Goal: Task Accomplishment & Management: Complete application form

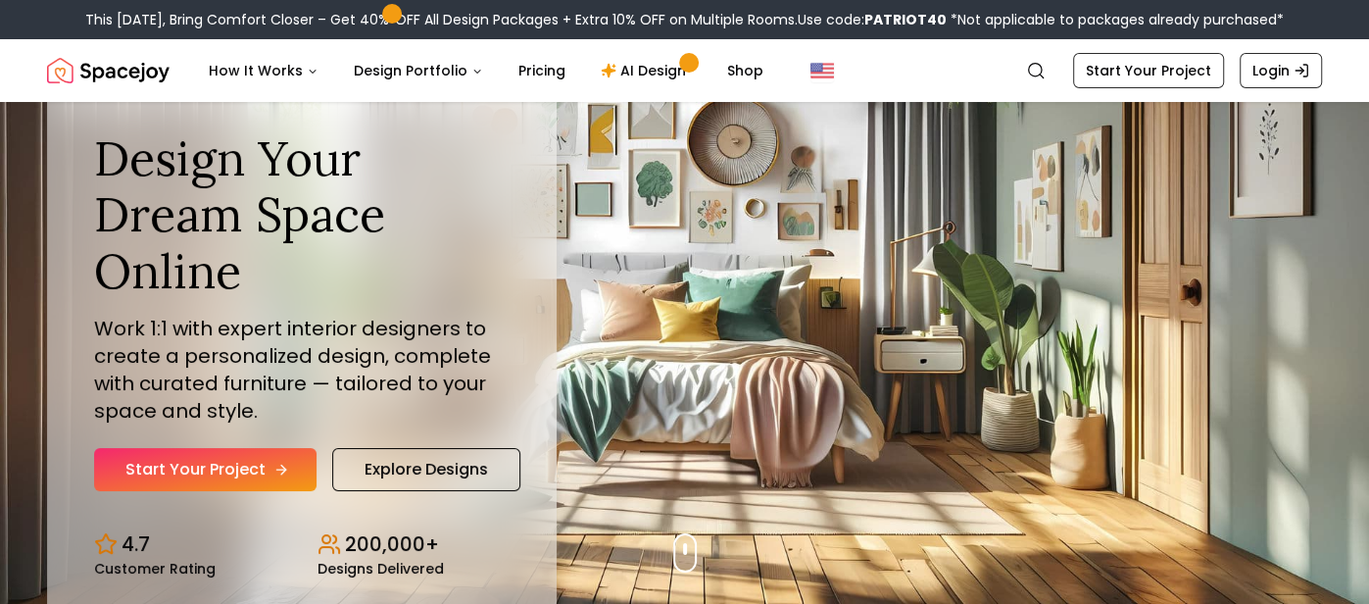
click at [170, 474] on link "Start Your Project" at bounding box center [205, 469] width 222 height 43
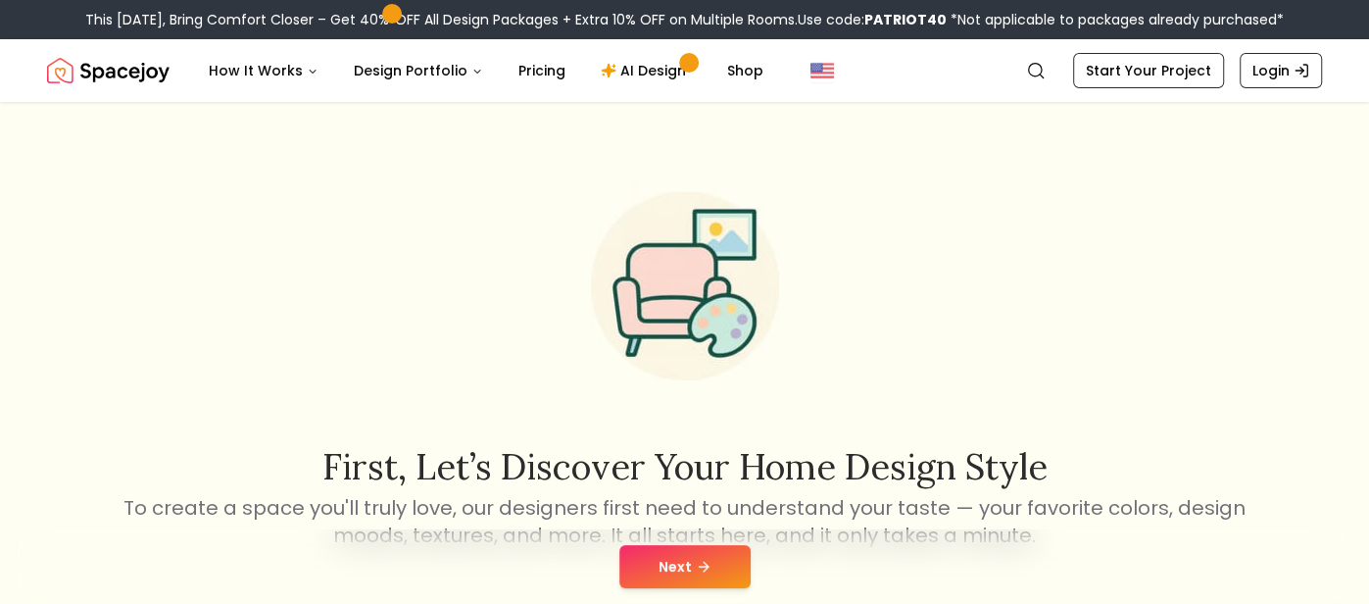
click at [692, 562] on button "Next" at bounding box center [684, 566] width 131 height 43
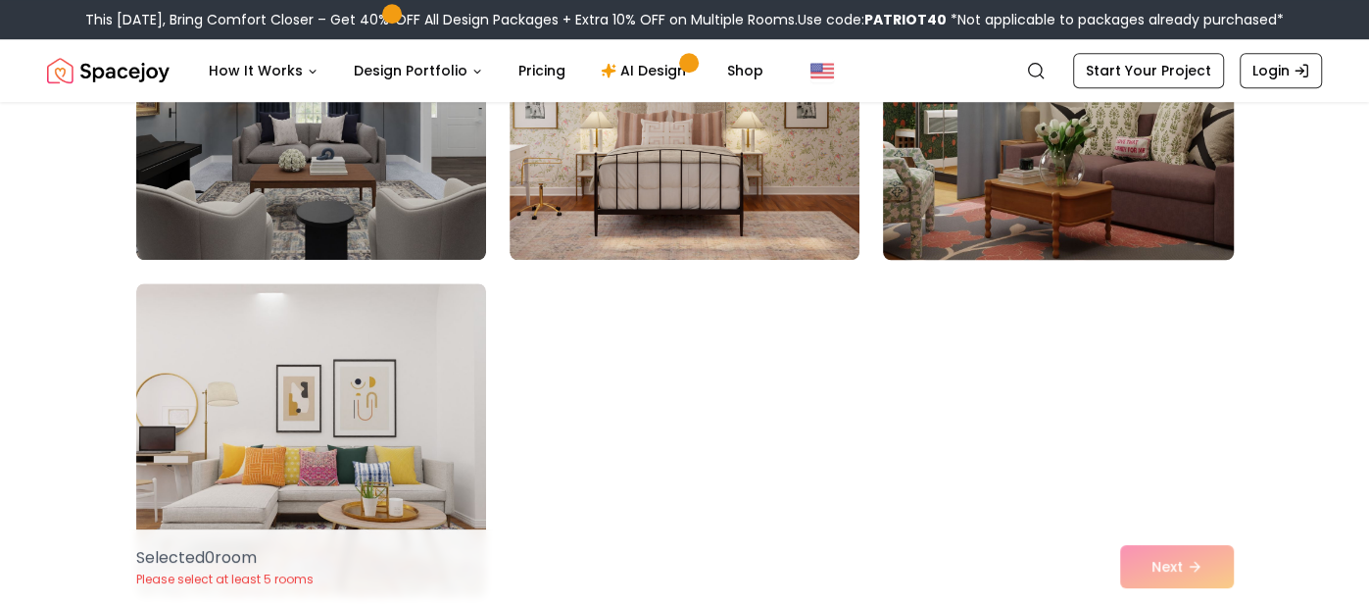
scroll to position [1077, 0]
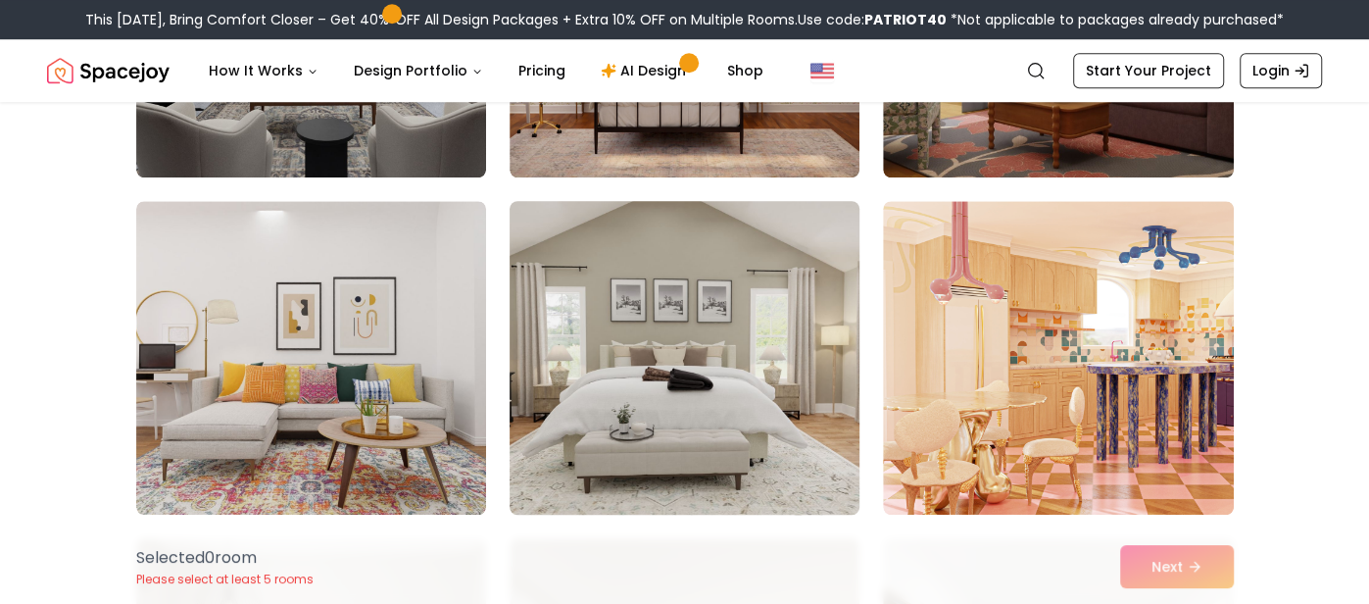
click at [678, 319] on img at bounding box center [685, 357] width 368 height 329
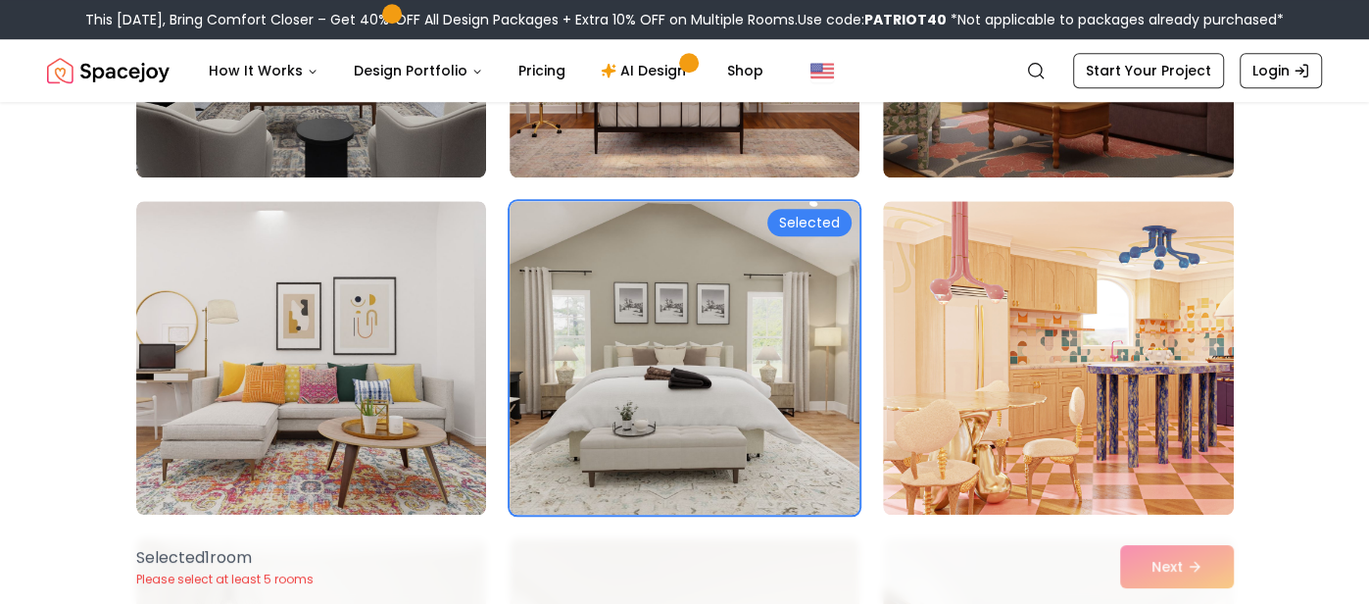
click at [1140, 564] on div "Selected 1 room Please select at least 5 rooms Next" at bounding box center [685, 566] width 1129 height 74
click at [646, 65] on link "AI Design" at bounding box center [646, 70] width 123 height 39
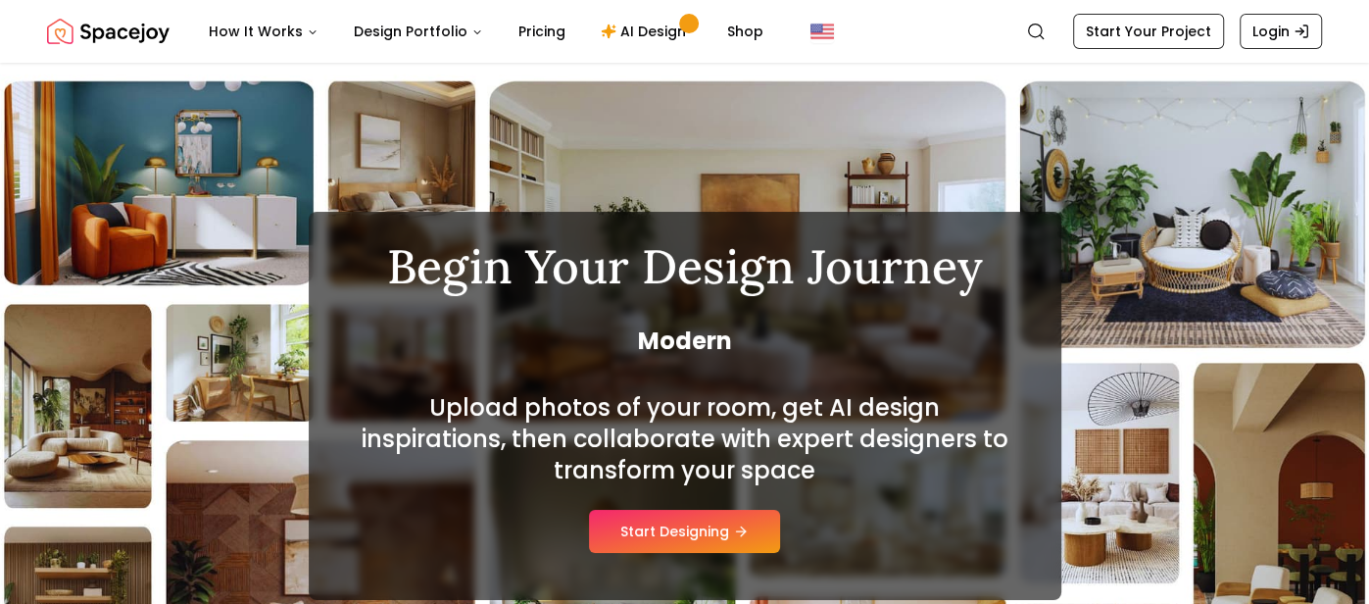
click at [637, 486] on h2 "Upload photos of your room, get AI design inspirations, then collaborate with e…" at bounding box center [685, 439] width 659 height 94
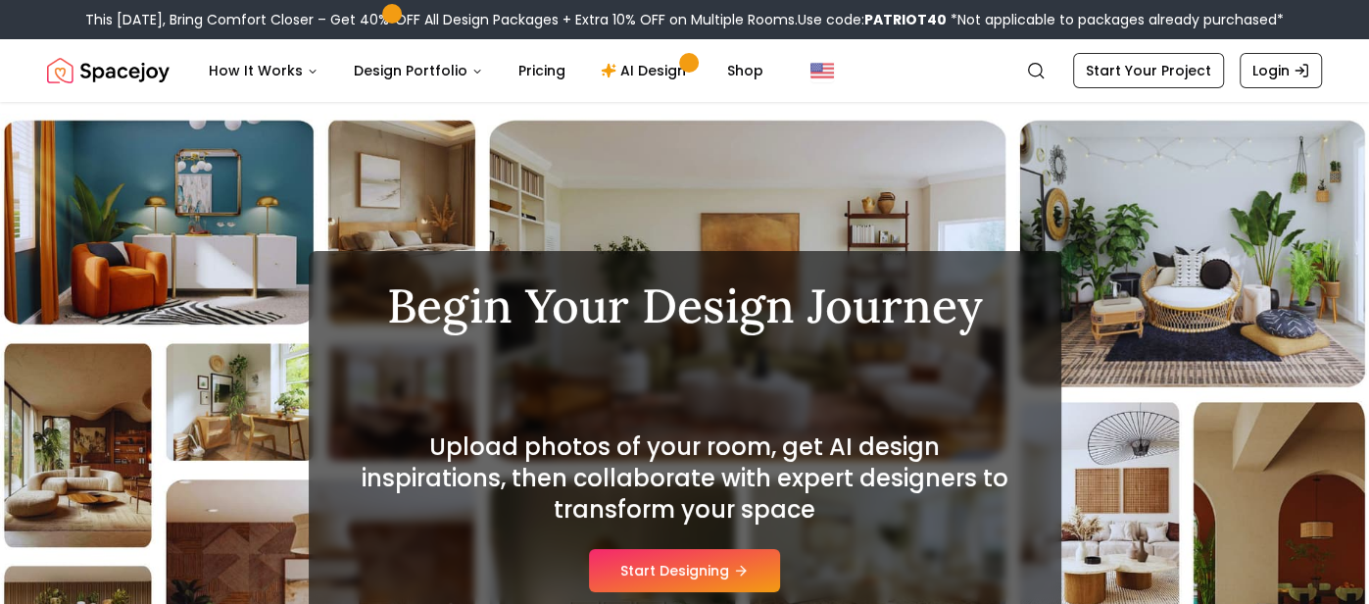
click at [762, 563] on button "Start Designing" at bounding box center [684, 570] width 191 height 43
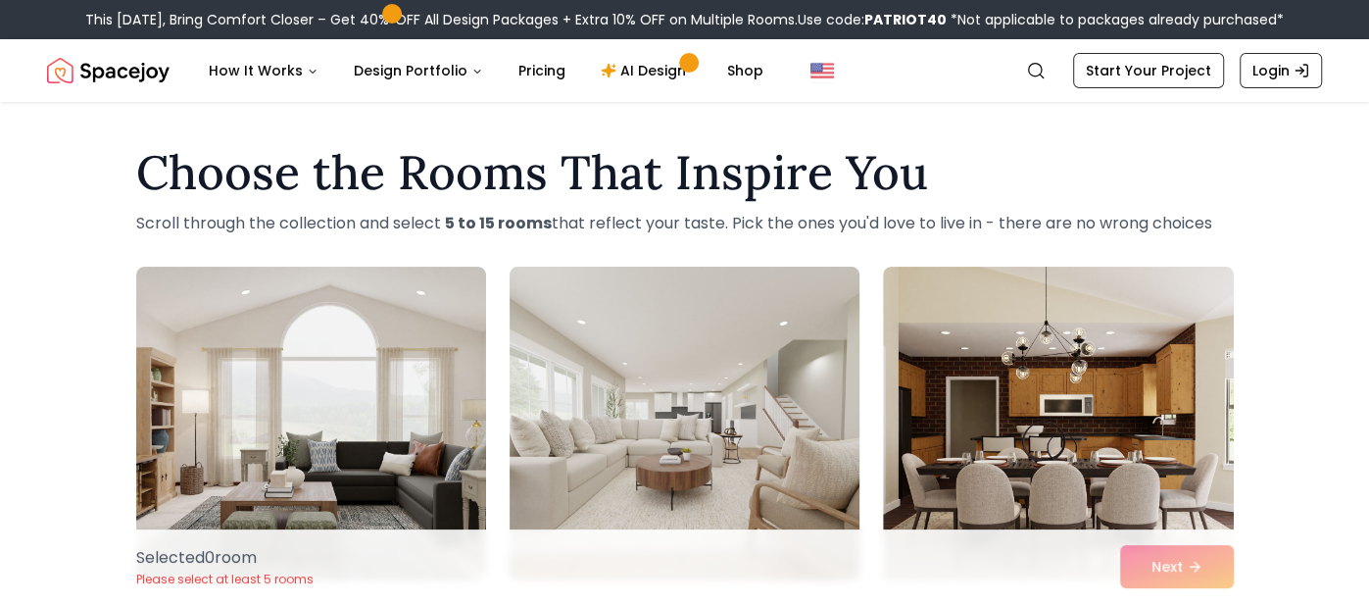
click at [719, 400] on img at bounding box center [685, 423] width 368 height 329
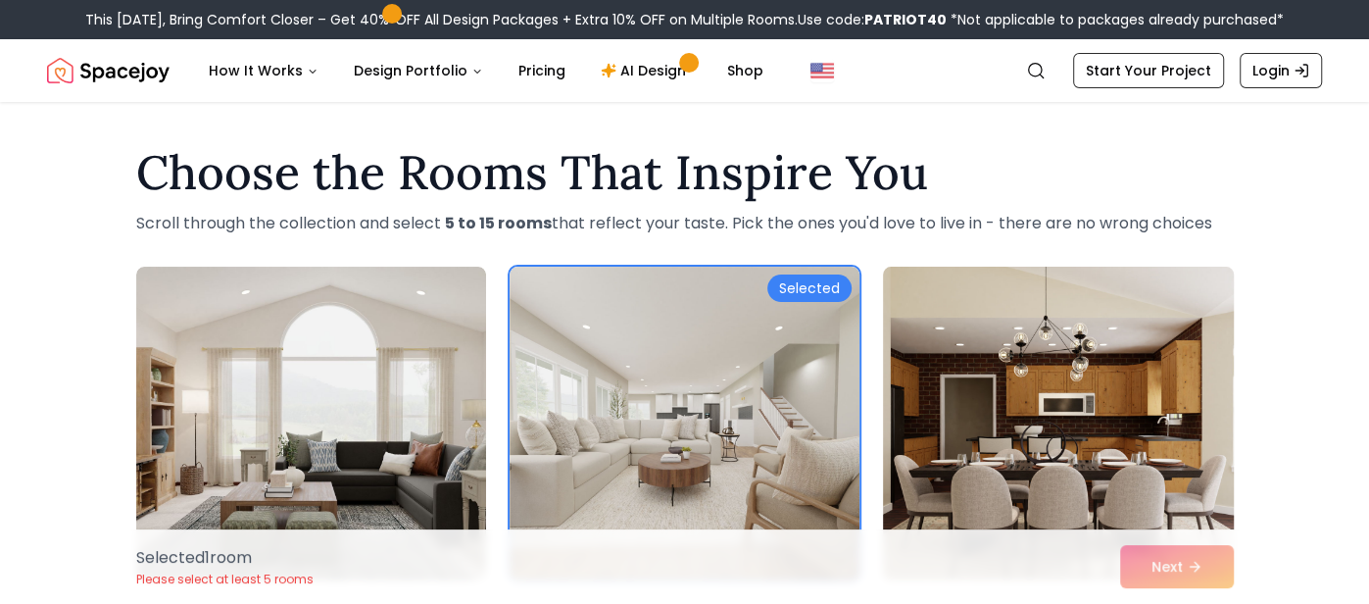
click at [1108, 345] on img at bounding box center [1058, 423] width 368 height 329
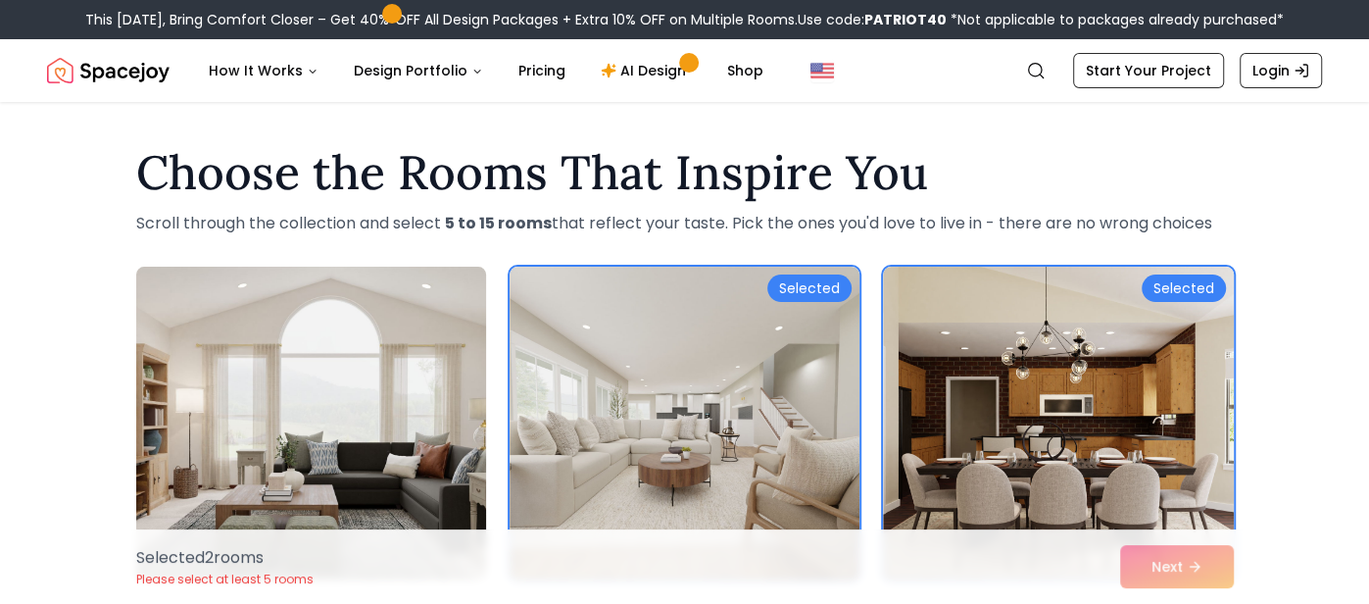
click at [214, 335] on img at bounding box center [311, 423] width 368 height 329
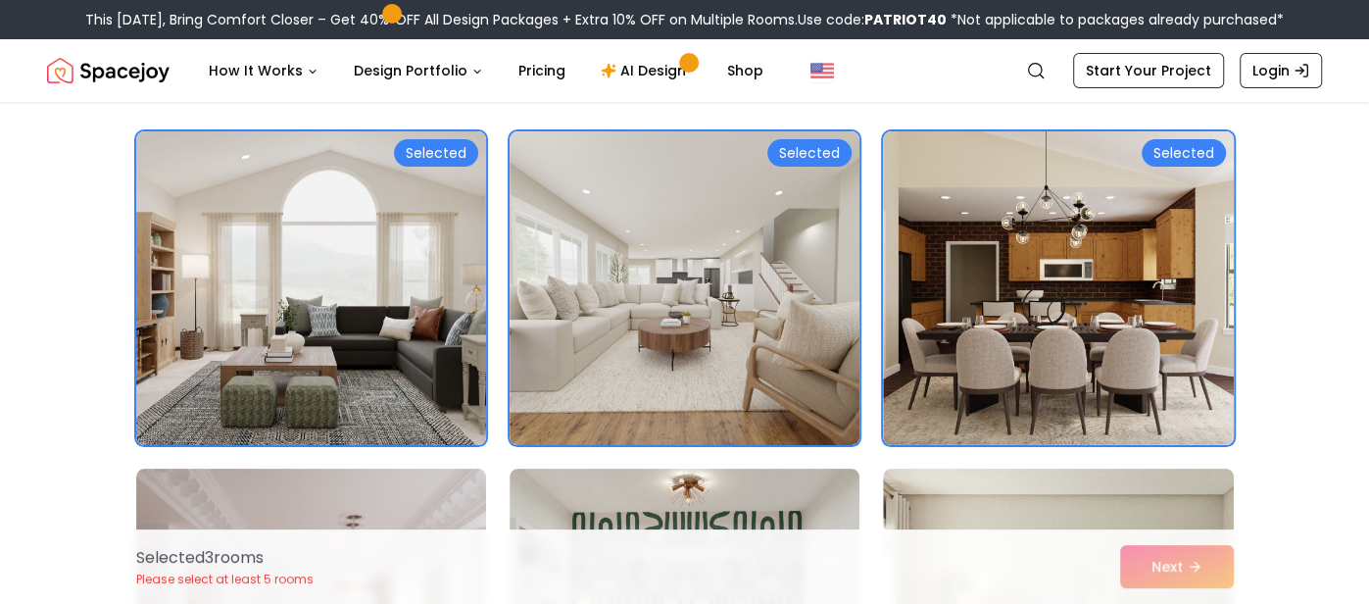
scroll to position [154, 0]
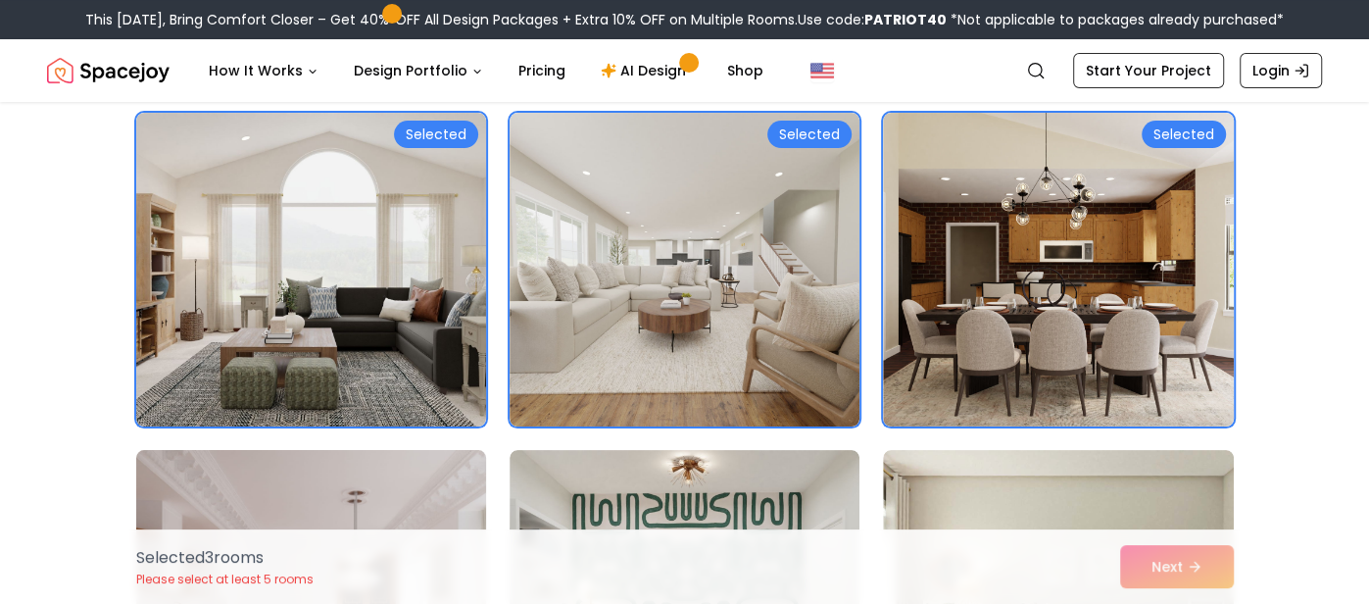
click at [300, 488] on img at bounding box center [311, 606] width 368 height 329
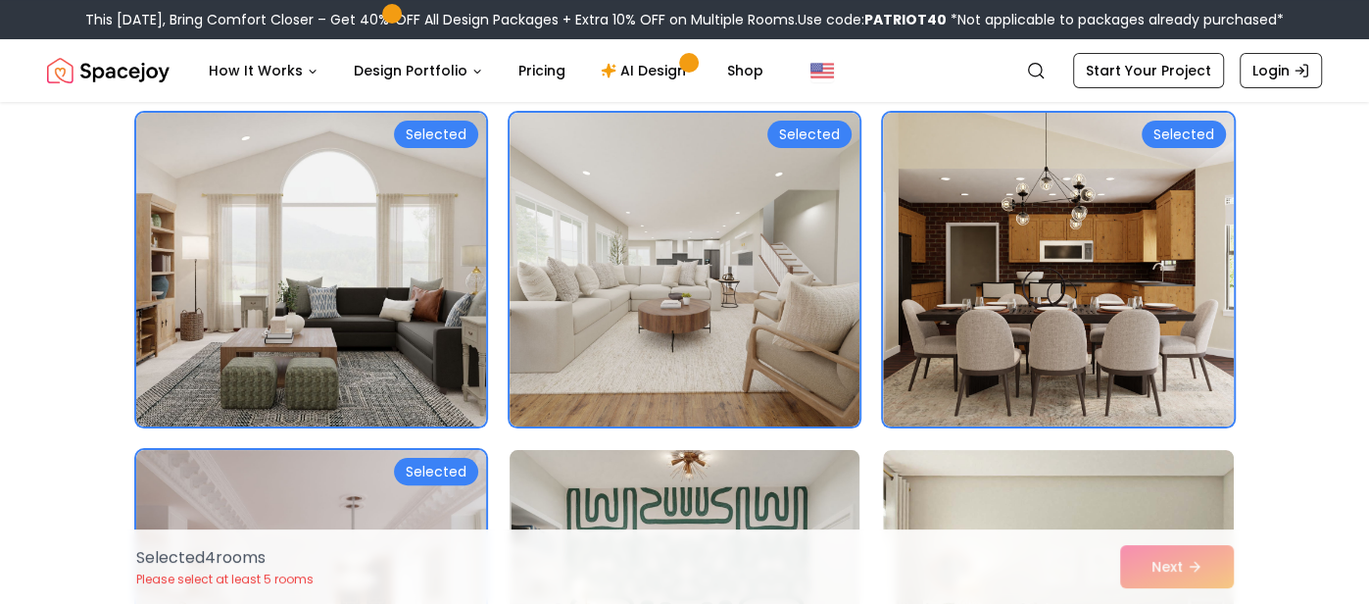
click at [715, 500] on img at bounding box center [685, 606] width 368 height 329
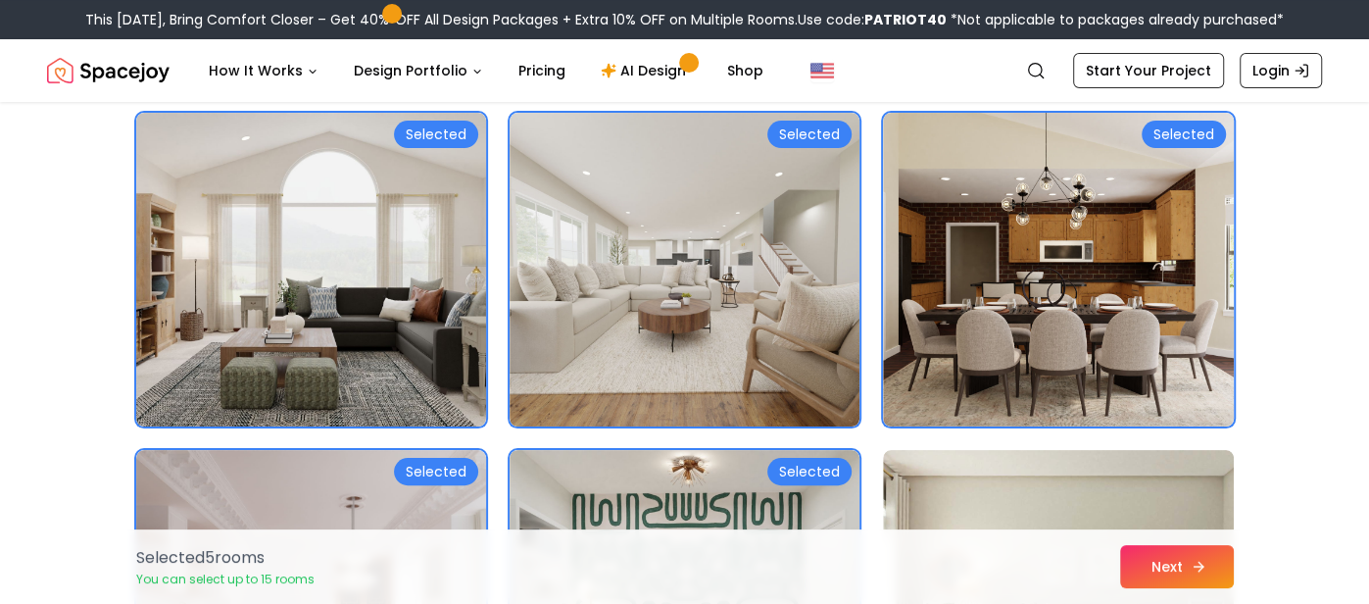
click at [1151, 567] on button "Next" at bounding box center [1177, 566] width 114 height 43
